Goal: Entertainment & Leisure: Consume media (video, audio)

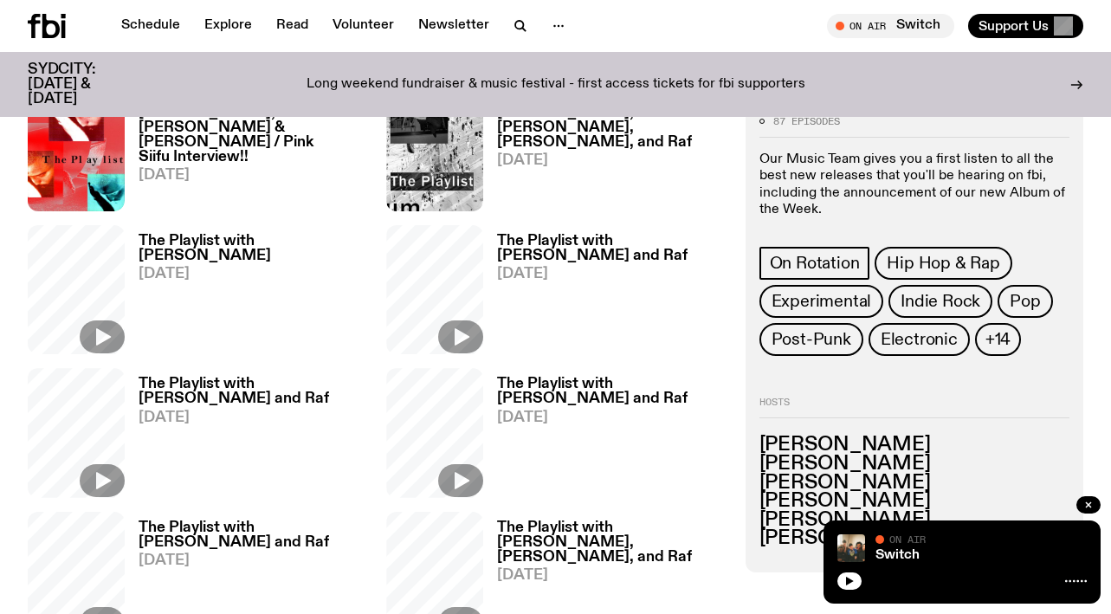
scroll to position [906, 0]
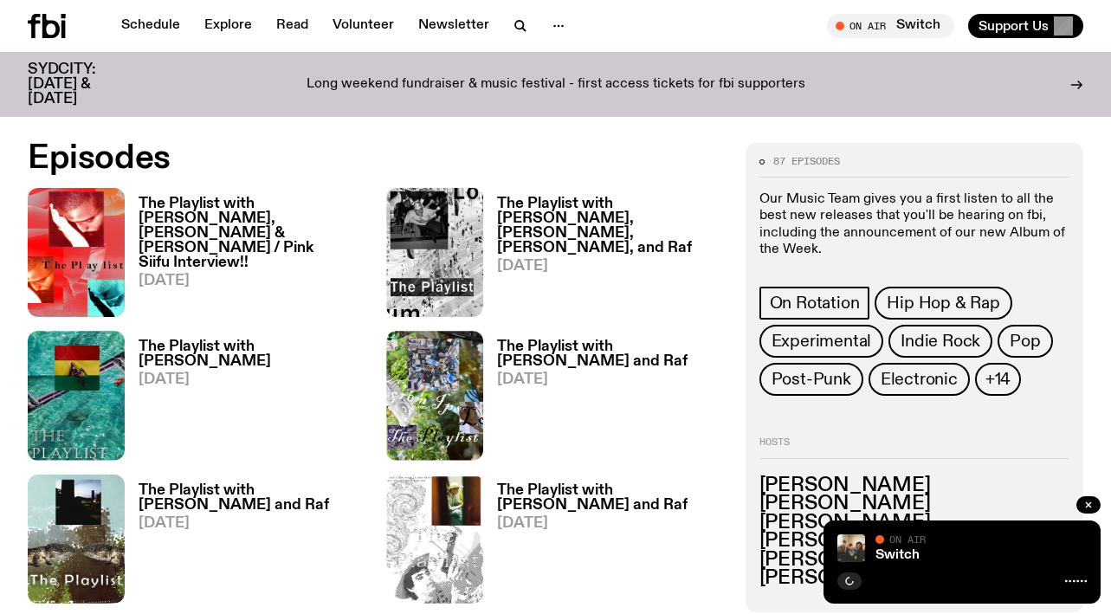
scroll to position [726, 0]
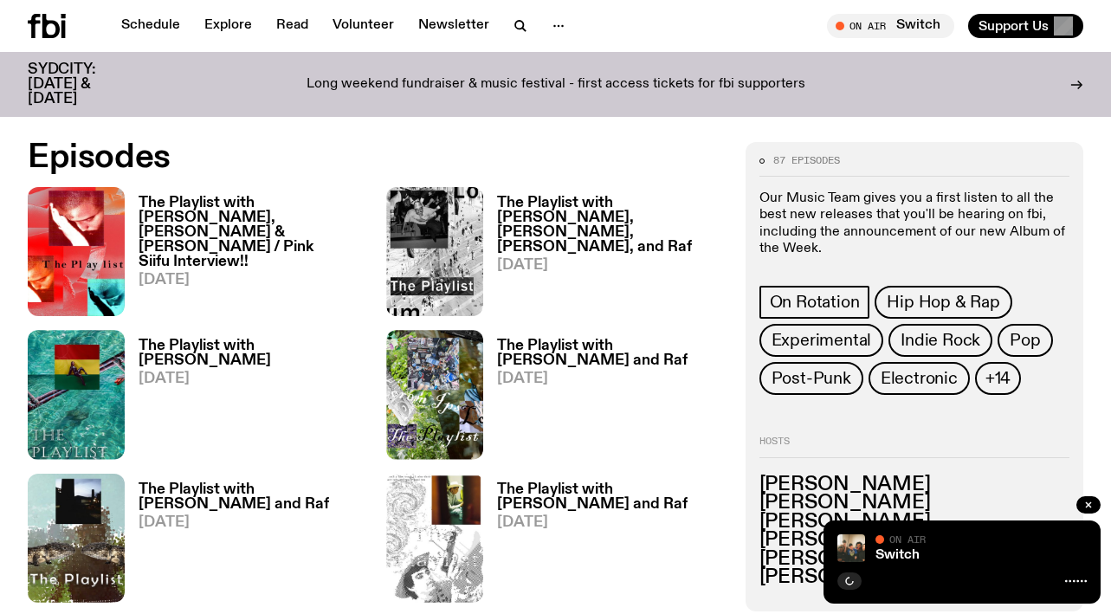
click at [222, 210] on h3 "The Playlist with [PERSON_NAME], [PERSON_NAME] & [PERSON_NAME] / Pink Siifu Int…" at bounding box center [252, 233] width 227 height 74
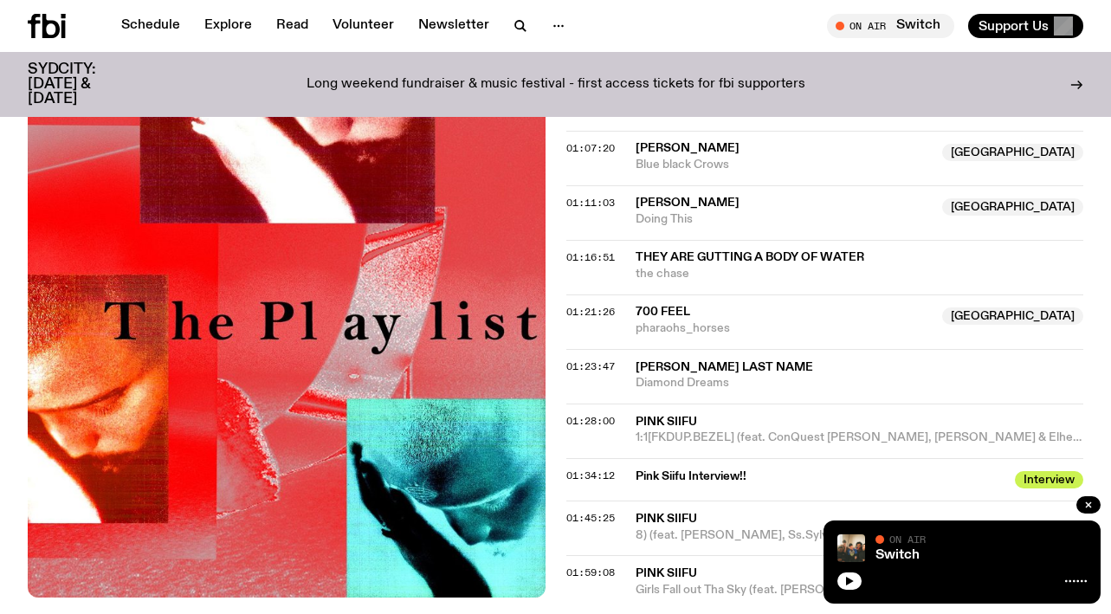
scroll to position [1692, 0]
